Goal: Information Seeking & Learning: Learn about a topic

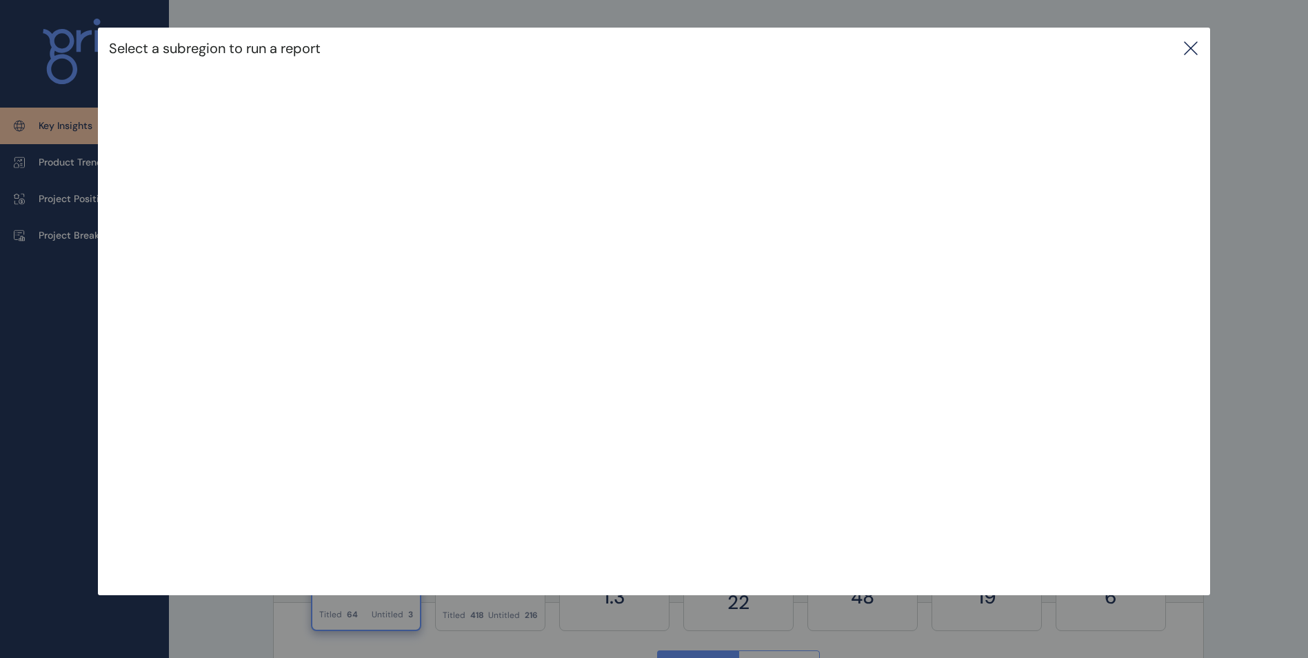
click at [1191, 52] on icon at bounding box center [1190, 48] width 12 height 12
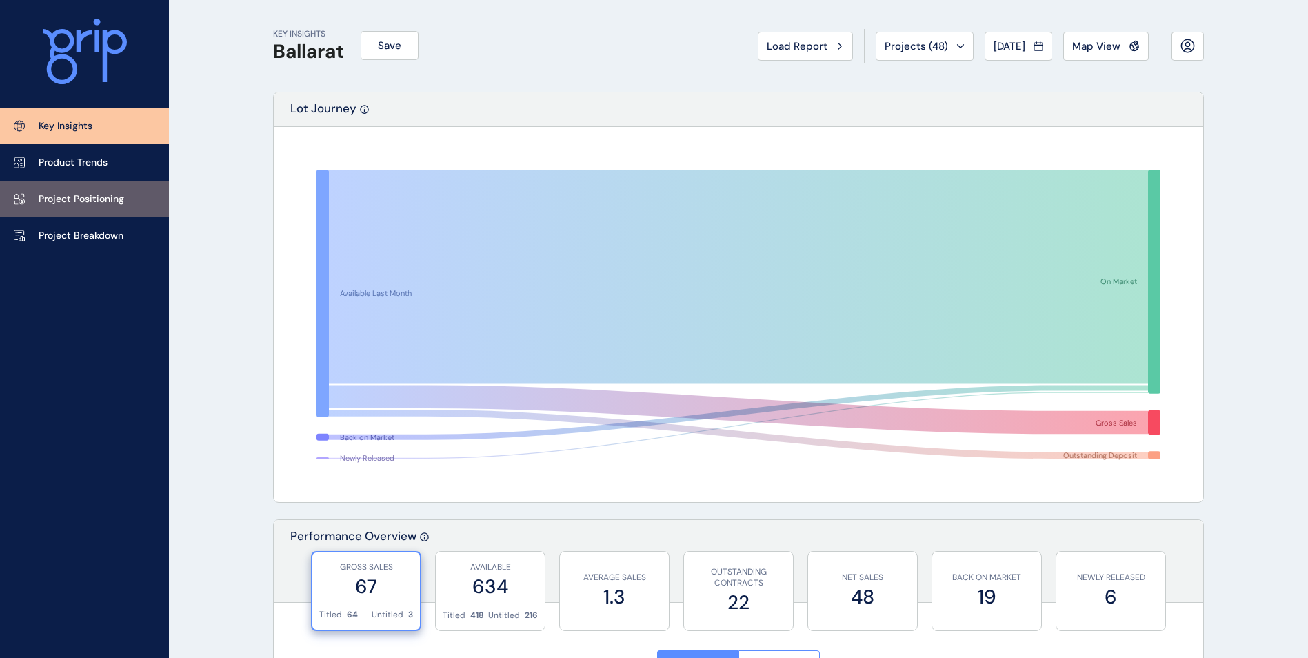
click at [124, 188] on link "Project Positioning" at bounding box center [84, 199] width 169 height 37
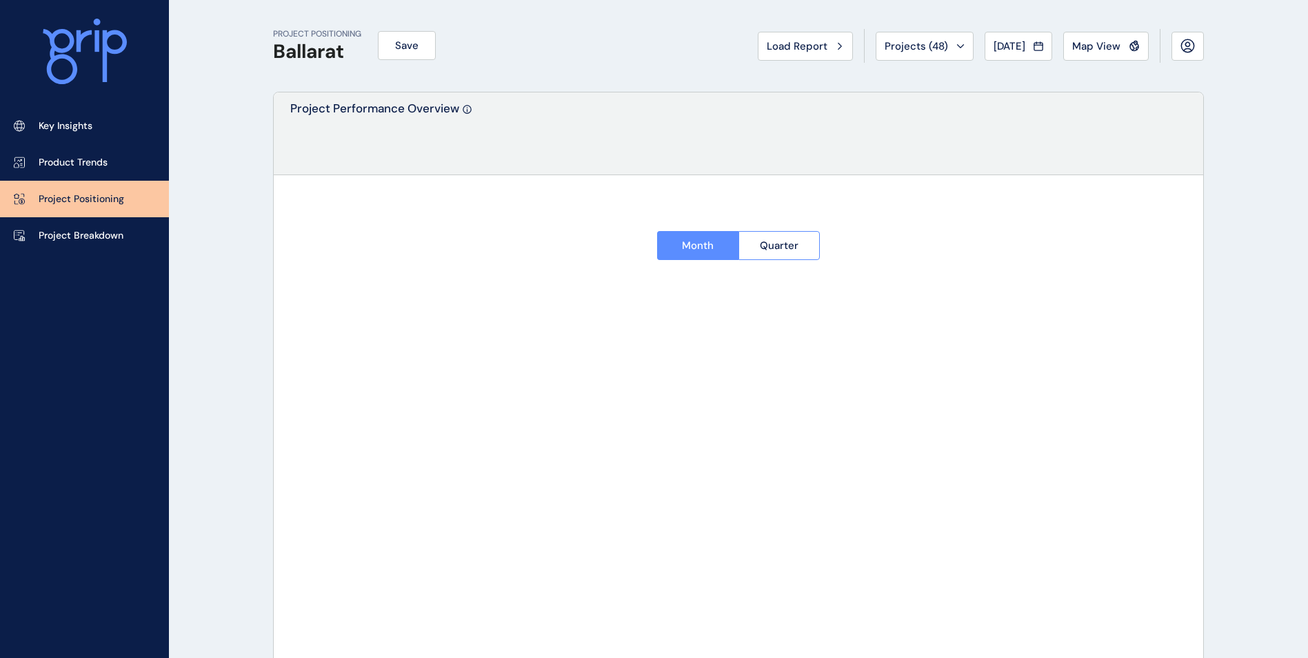
type input "**********"
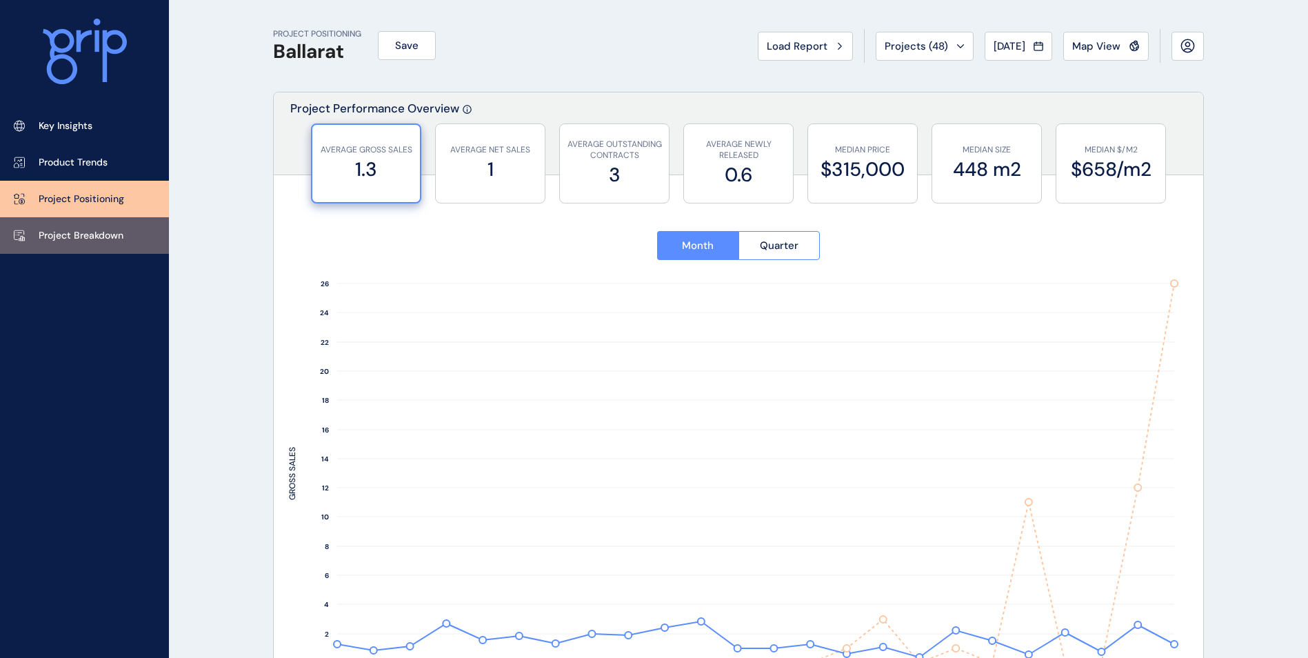
click at [136, 231] on link "Project Breakdown" at bounding box center [84, 235] width 169 height 37
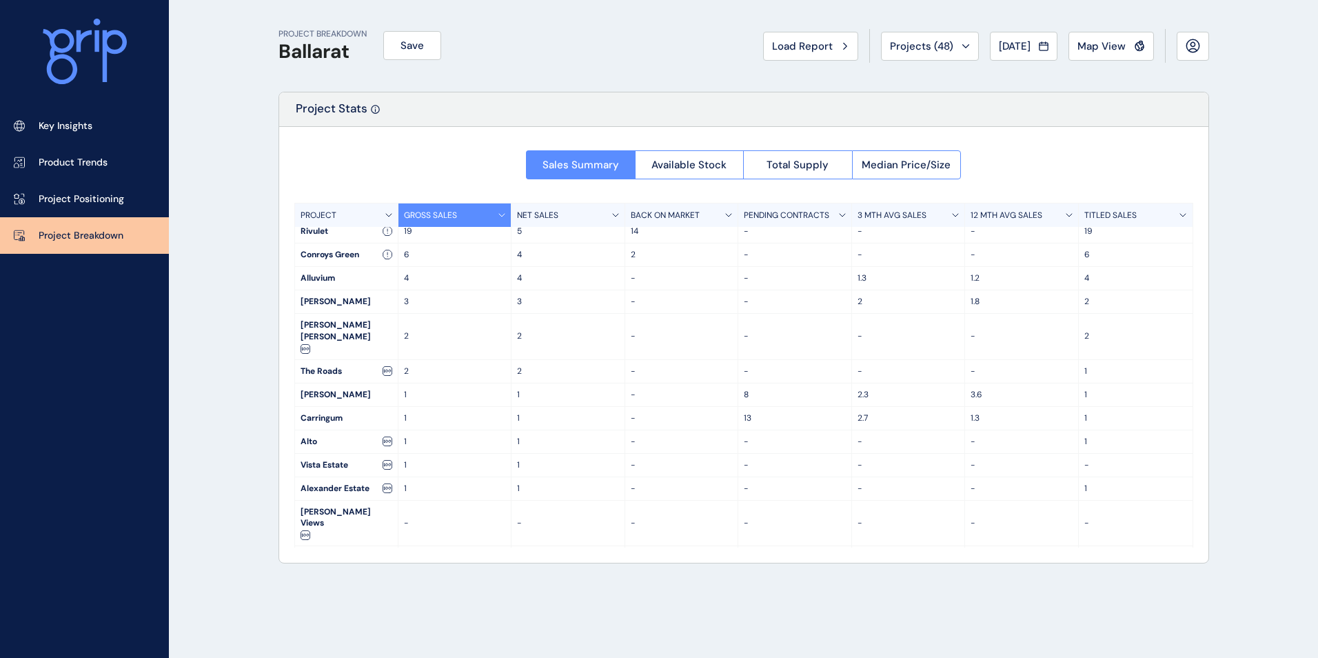
scroll to position [3, 0]
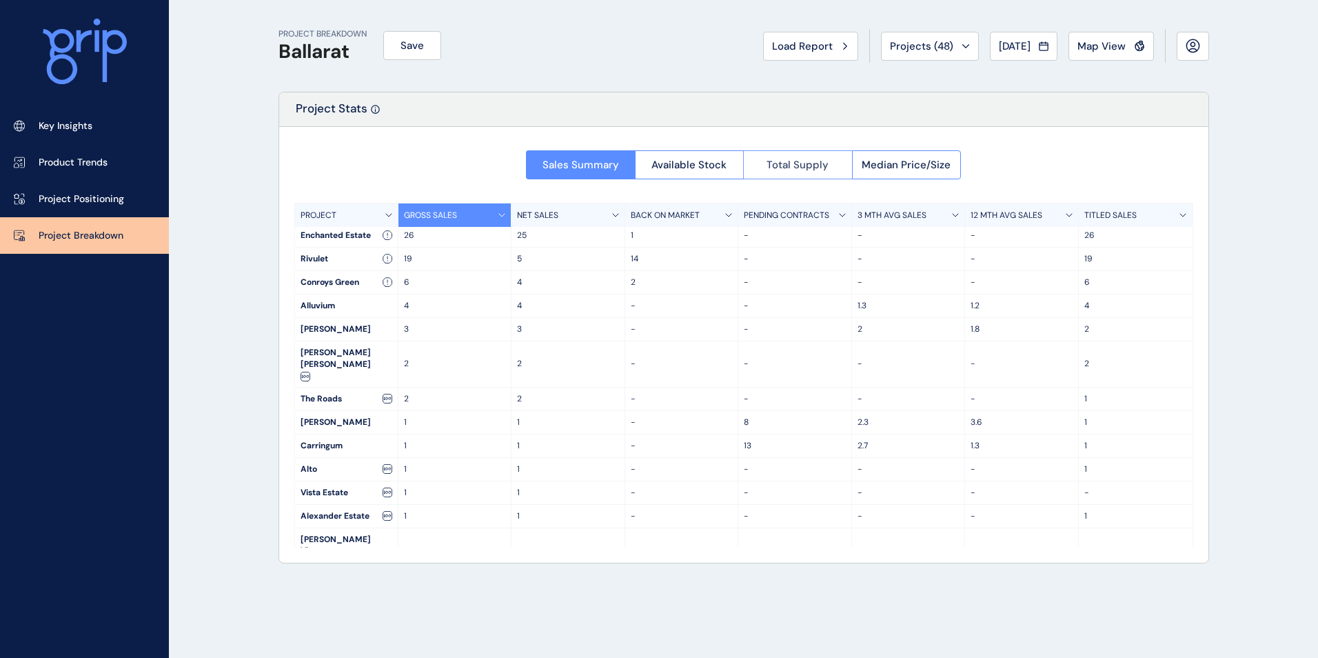
click at [808, 169] on span "Total Supply" at bounding box center [798, 165] width 62 height 14
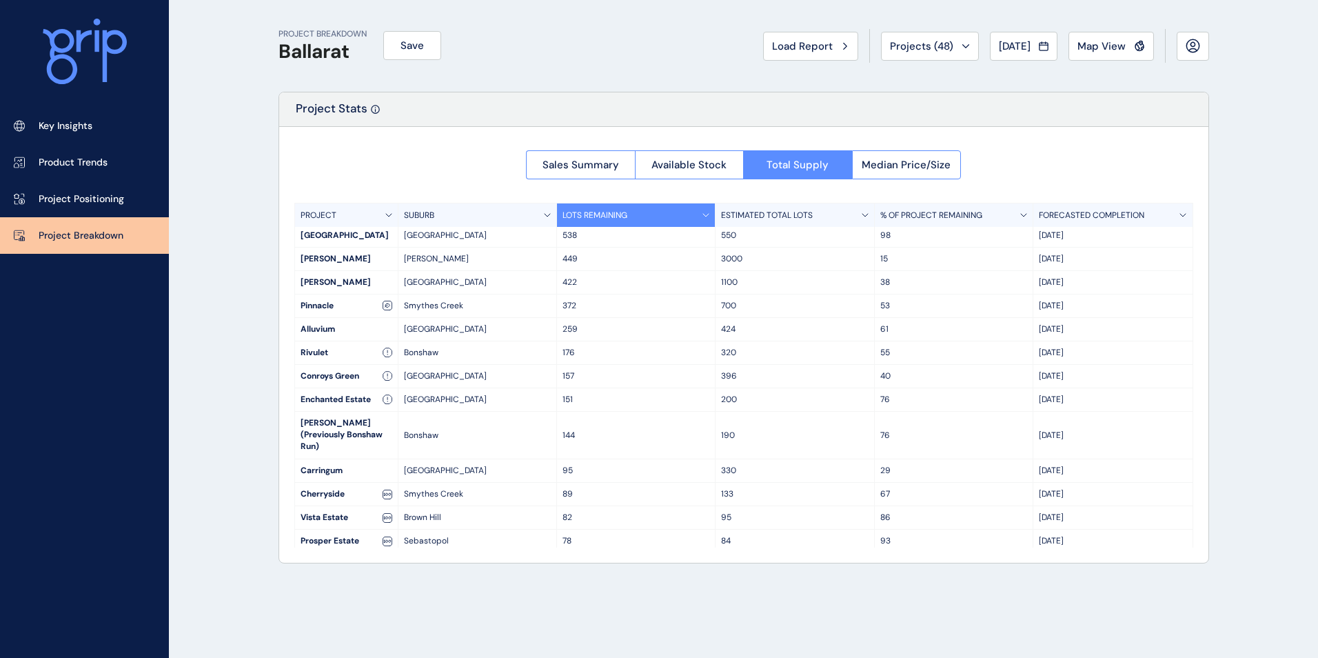
drag, startPoint x: 1033, startPoint y: 279, endPoint x: 1114, endPoint y: 279, distance: 80.7
click at [1114, 279] on div "[DATE]" at bounding box center [1112, 282] width 159 height 23
drag, startPoint x: 1114, startPoint y: 279, endPoint x: 1012, endPoint y: 265, distance: 103.0
click at [1012, 265] on div "[PERSON_NAME] 449 3000 [DATE]" at bounding box center [744, 258] width 898 height 23
drag, startPoint x: 523, startPoint y: 259, endPoint x: 359, endPoint y: 262, distance: 164.1
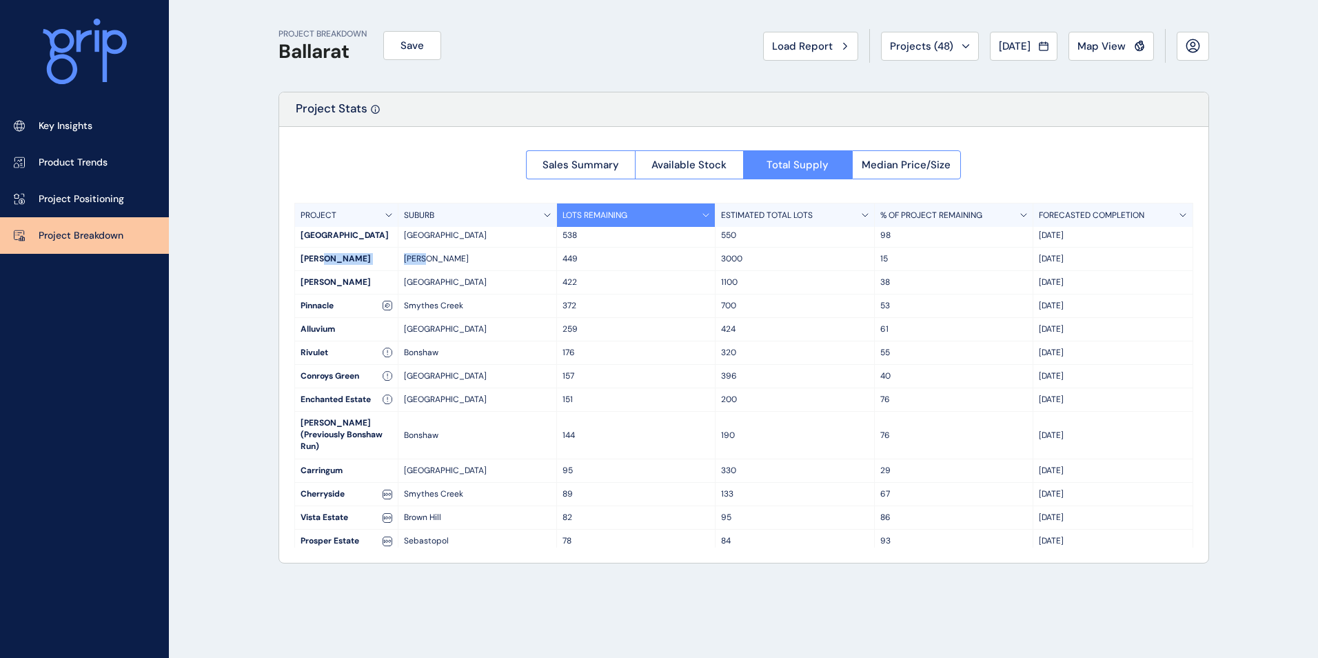
click at [359, 262] on div "[PERSON_NAME] 449 3000 [DATE]" at bounding box center [744, 258] width 898 height 23
